Goal: Information Seeking & Learning: Learn about a topic

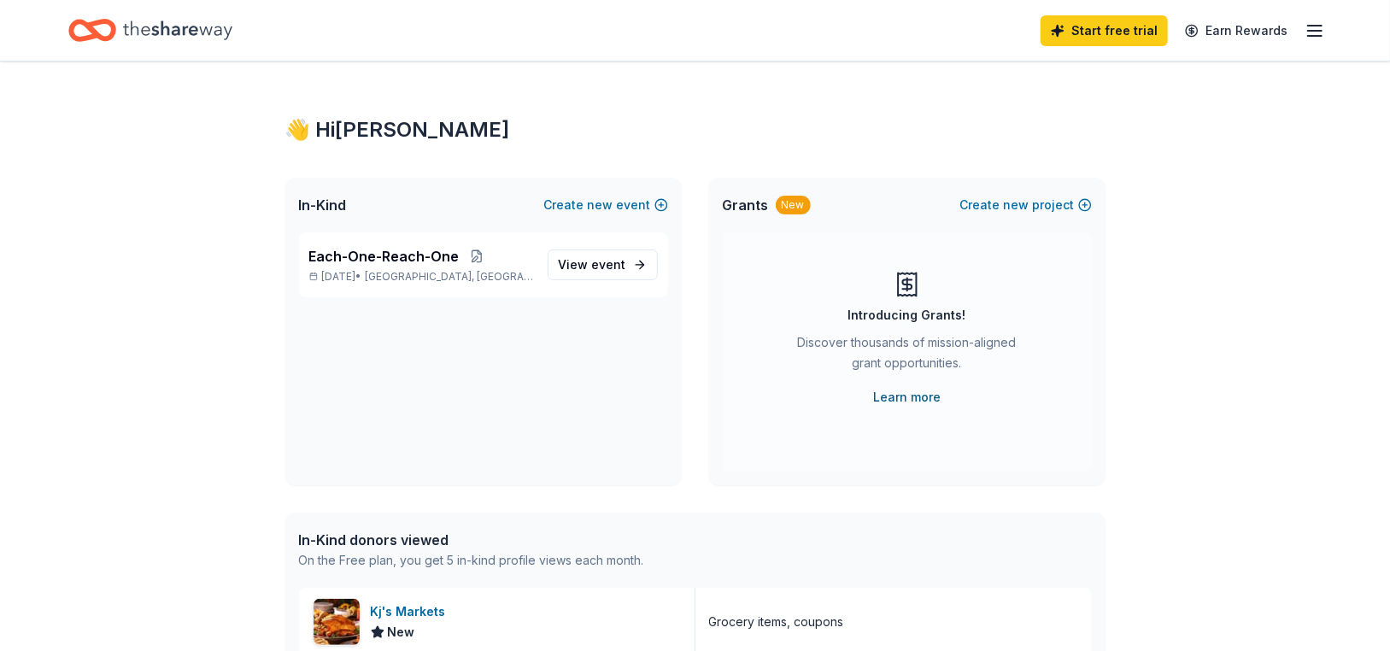
click at [921, 404] on link "Learn more" at bounding box center [907, 397] width 68 height 21
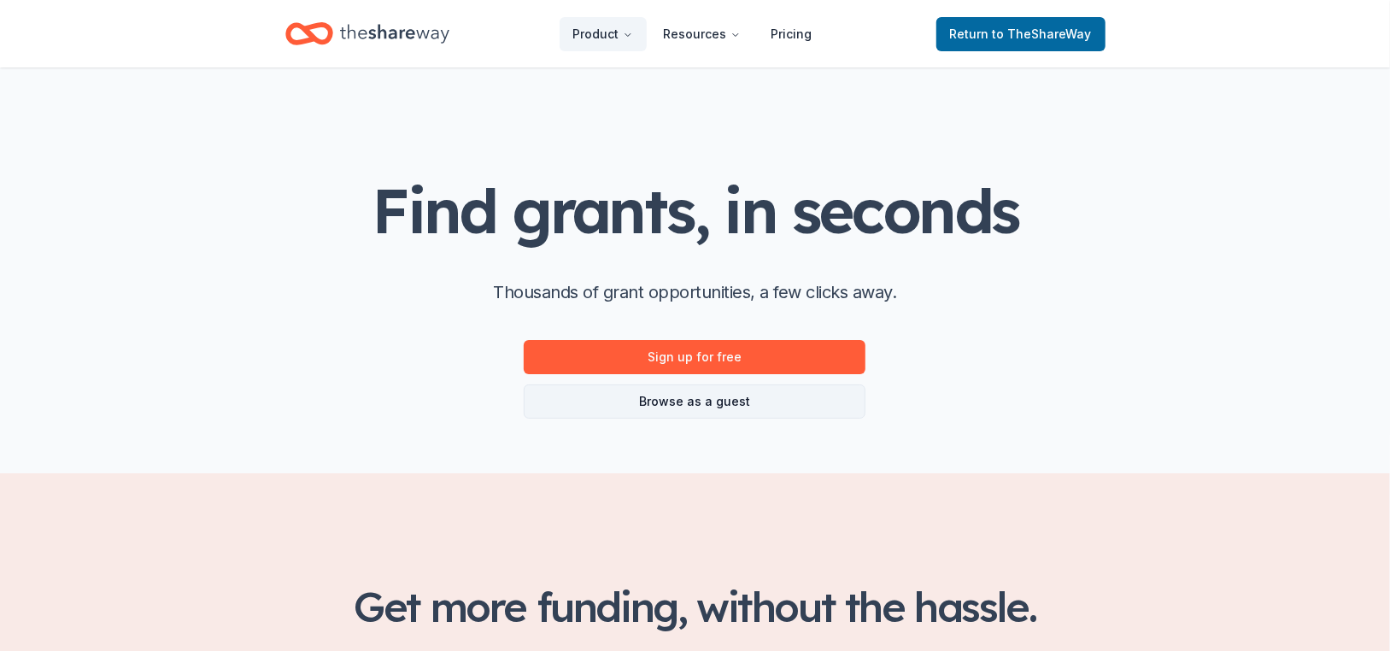
click at [720, 399] on link "Browse as a guest" at bounding box center [695, 402] width 342 height 34
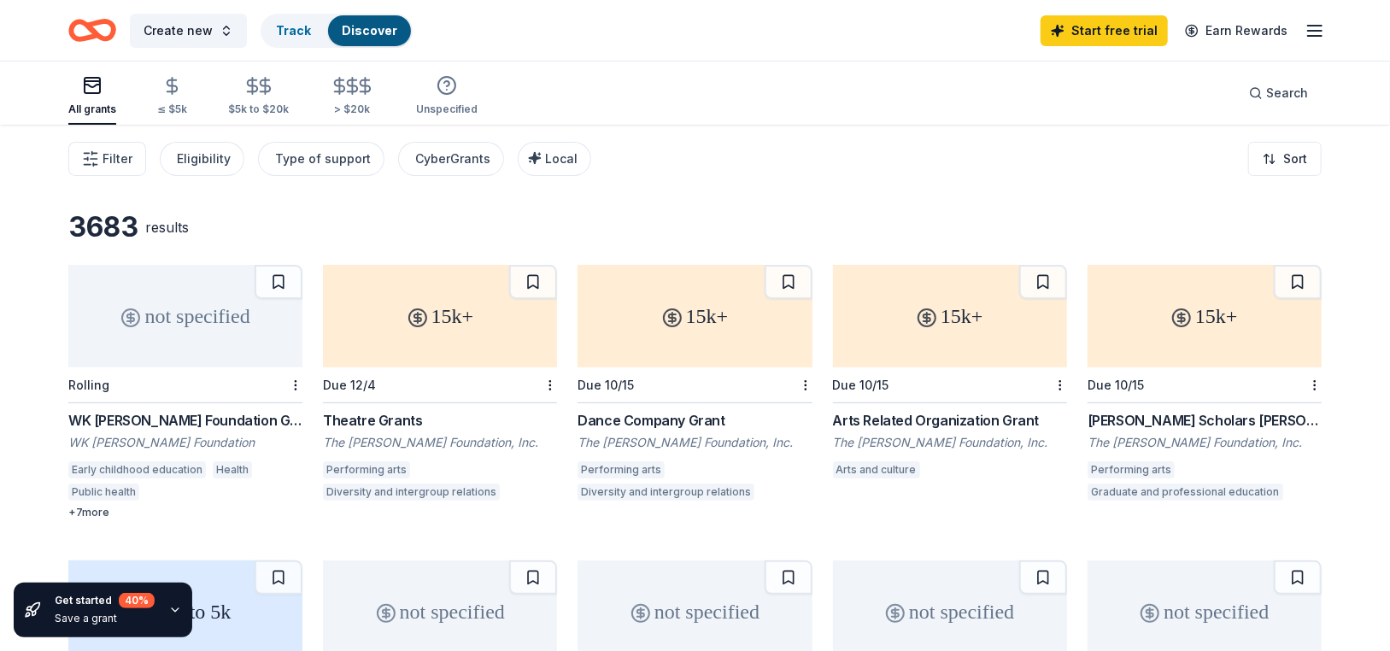
click at [417, 434] on div "The [PERSON_NAME] Foundation, Inc." at bounding box center [440, 442] width 234 height 17
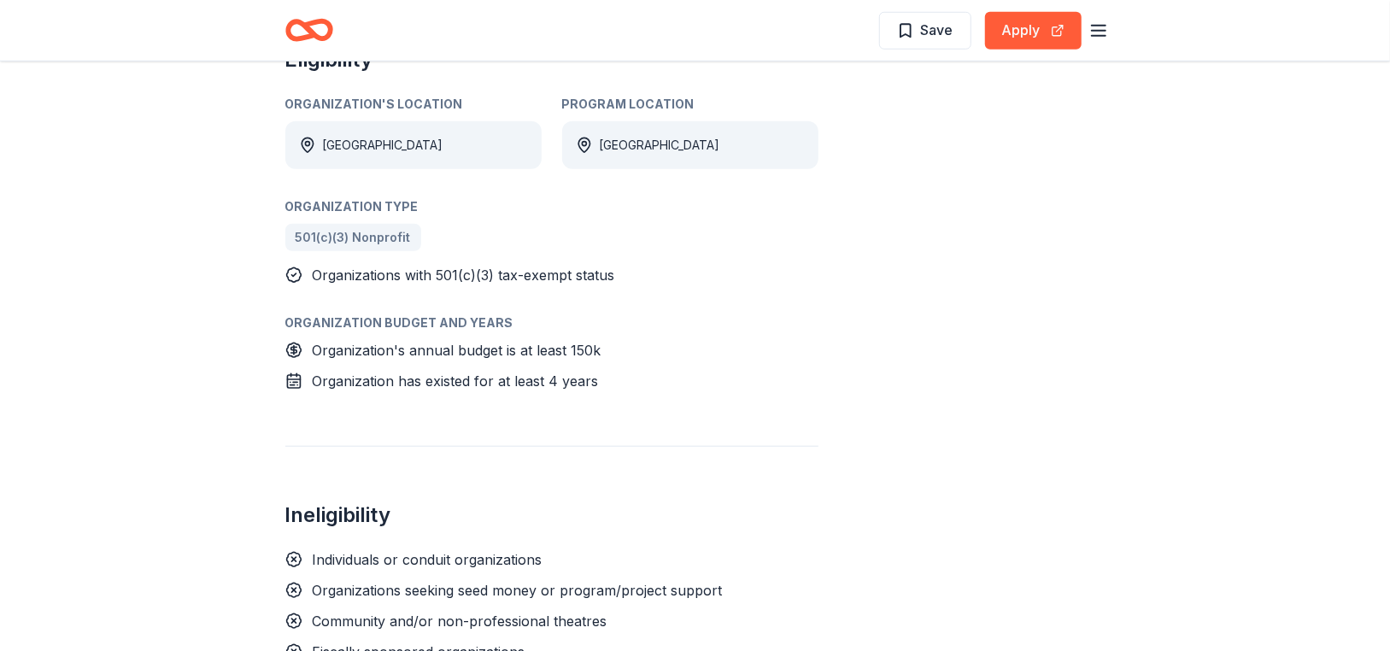
scroll to position [598, 0]
